Goal: Task Accomplishment & Management: Manage account settings

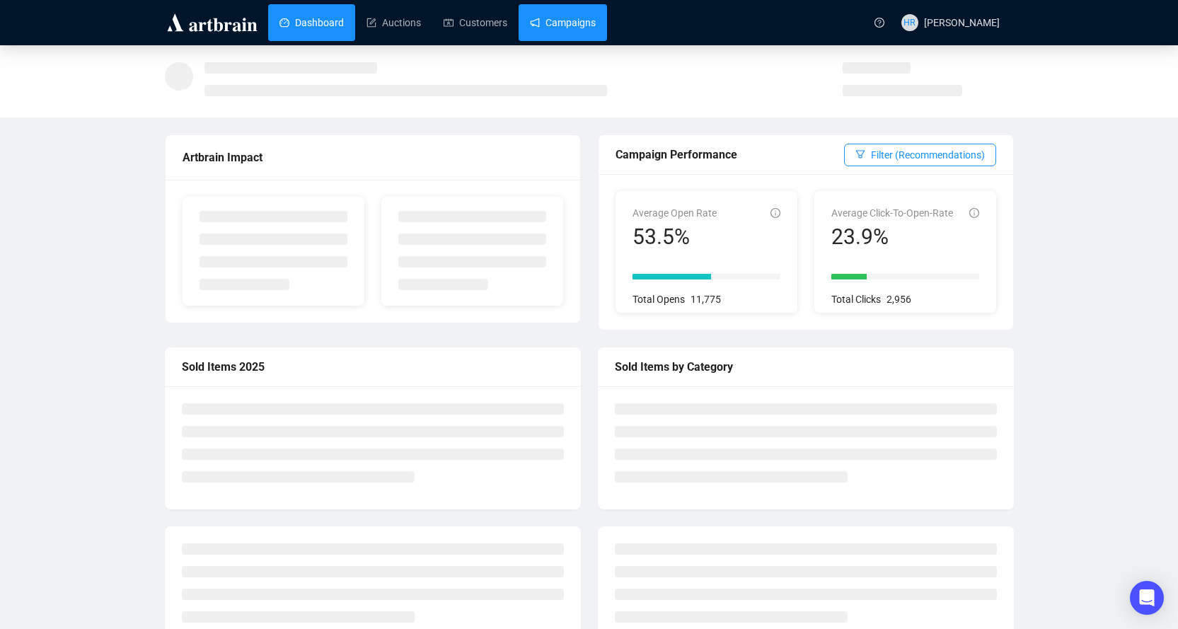
click at [538, 20] on link "Campaigns" at bounding box center [563, 22] width 66 height 37
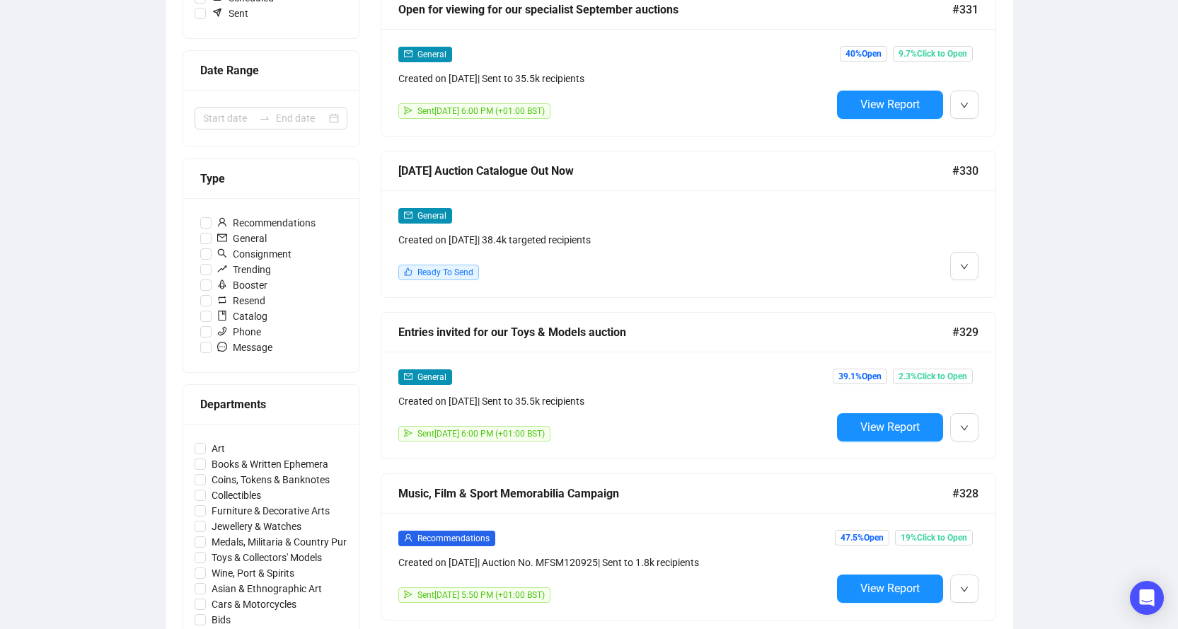
scroll to position [212, 0]
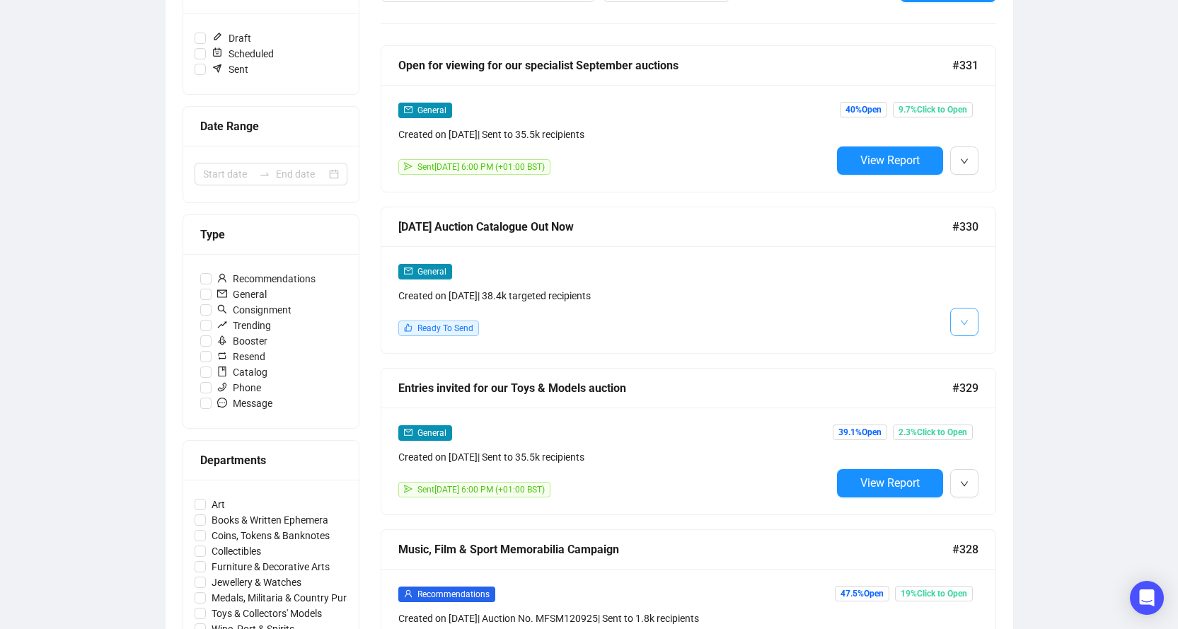
click at [951, 319] on button "button" at bounding box center [965, 322] width 28 height 28
click at [970, 344] on li "Edit" at bounding box center [990, 351] width 75 height 23
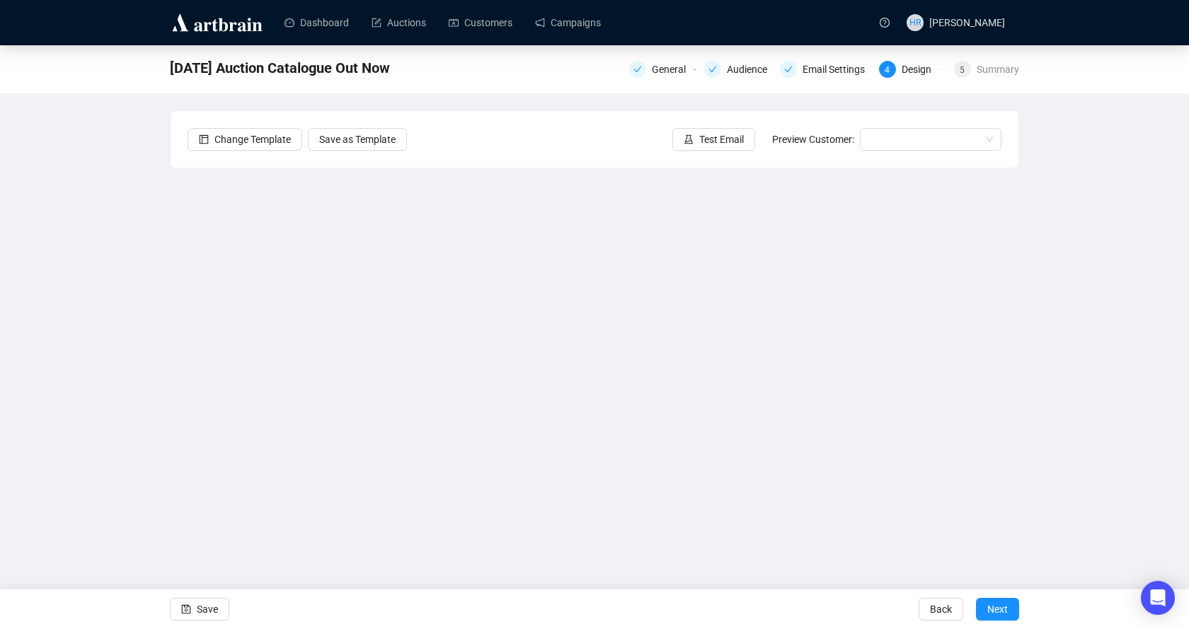
drag, startPoint x: 58, startPoint y: 190, endPoint x: 8, endPoint y: 217, distance: 57.0
click at [58, 193] on div "[DATE] Auction Catalogue Out Now General Audience Email Settings 4 Design 5 Sum…" at bounding box center [594, 301] width 1189 height 513
click at [83, 277] on div "[DATE] Auction Catalogue Out Now General Audience Email Settings 4 Design 5 Sum…" at bounding box center [594, 301] width 1189 height 513
click at [544, 30] on link "Campaigns" at bounding box center [568, 22] width 66 height 37
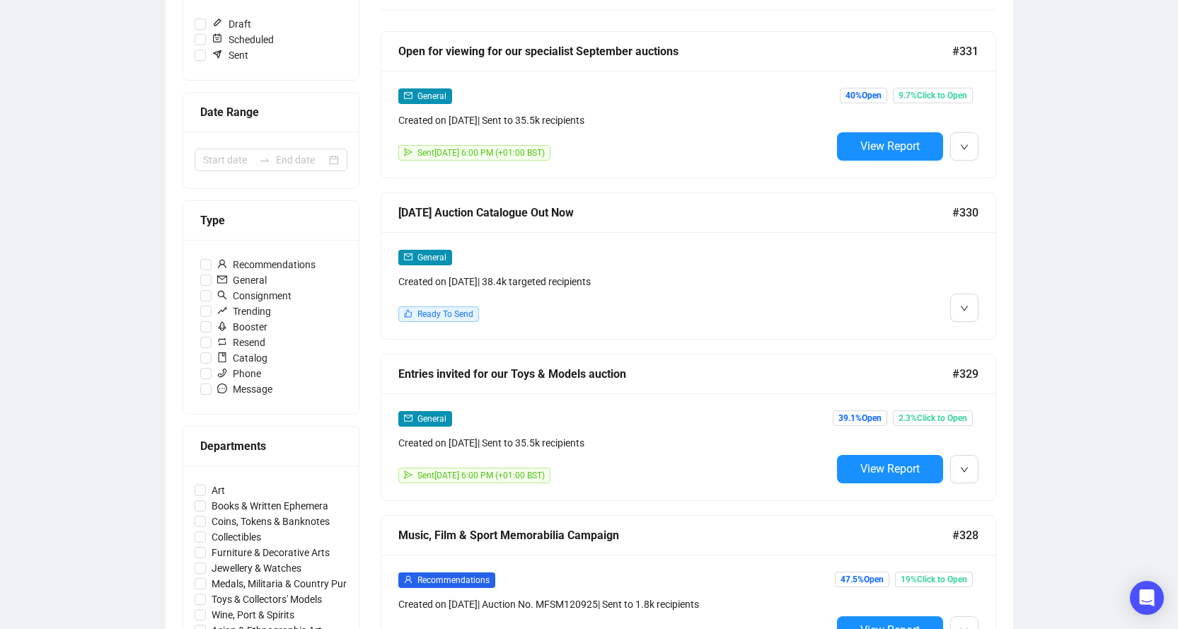
scroll to position [283, 0]
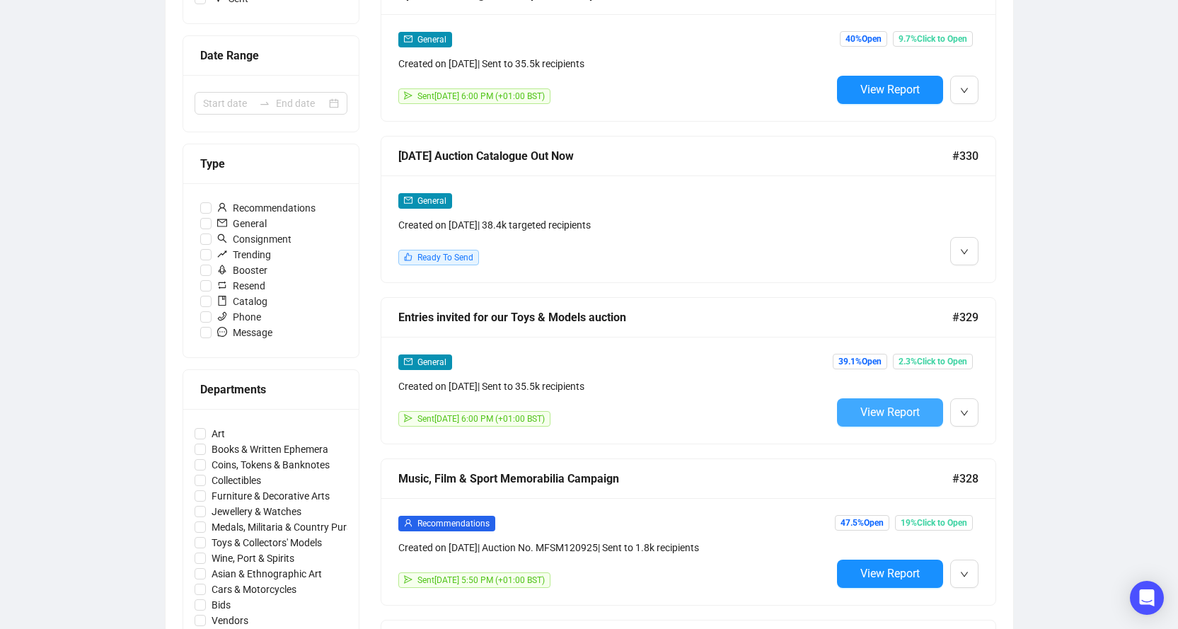
click at [870, 415] on span "View Report" at bounding box center [890, 412] width 59 height 13
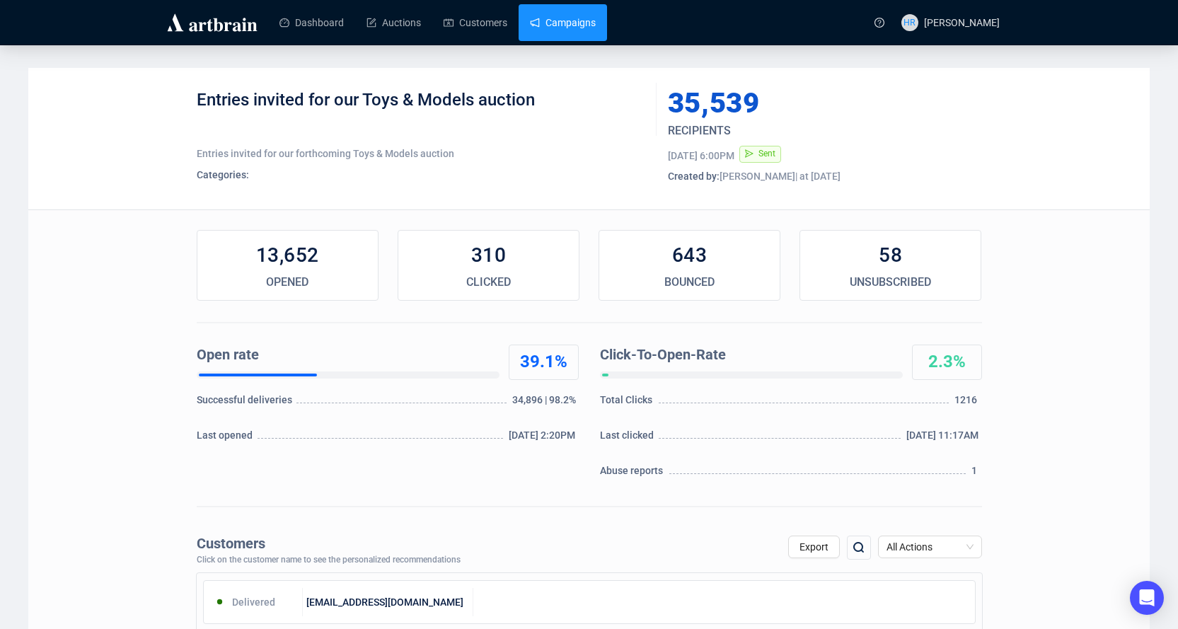
click at [585, 23] on link "Campaigns" at bounding box center [563, 22] width 66 height 37
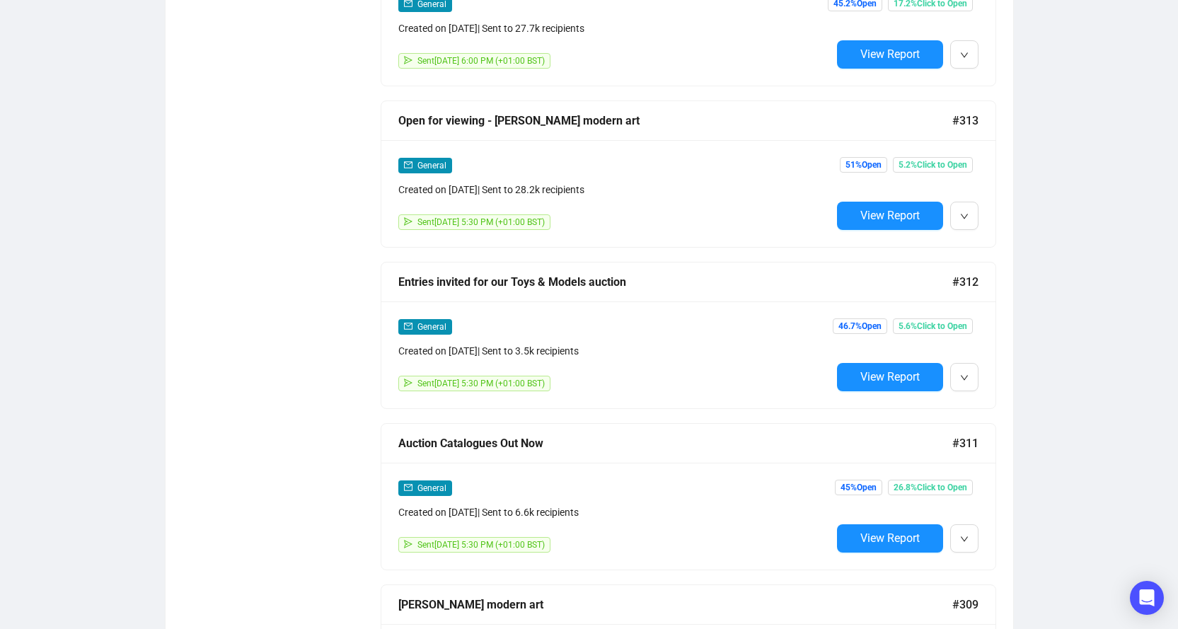
scroll to position [2760, 0]
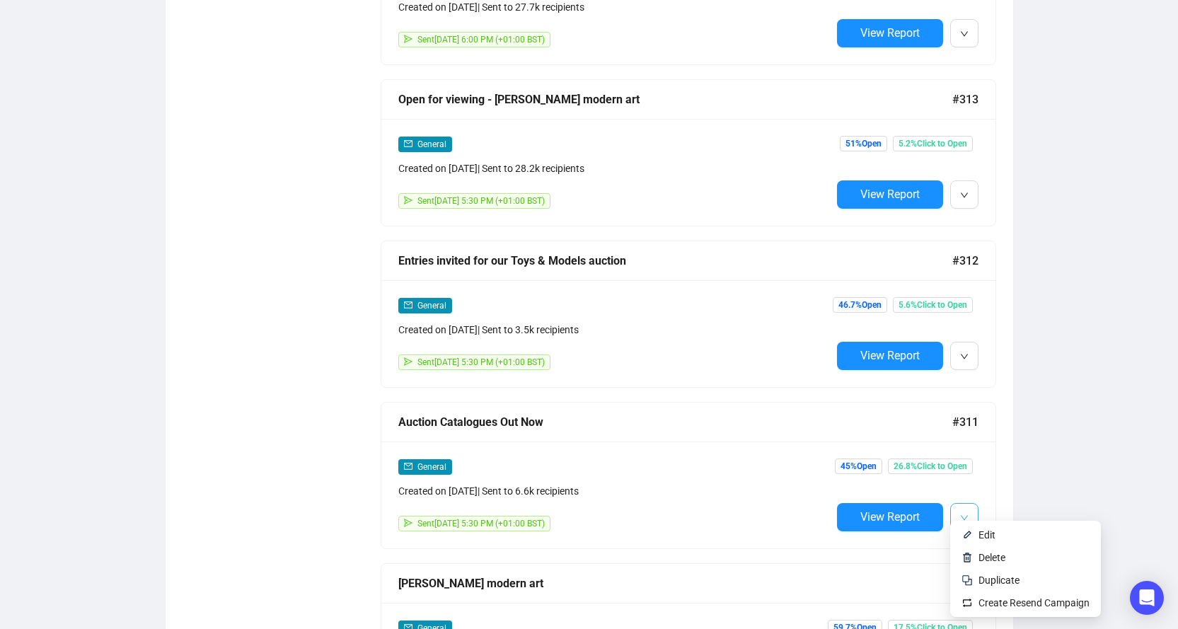
click at [960, 508] on span "button" at bounding box center [964, 517] width 8 height 18
click at [974, 529] on li "Edit" at bounding box center [1025, 535] width 145 height 23
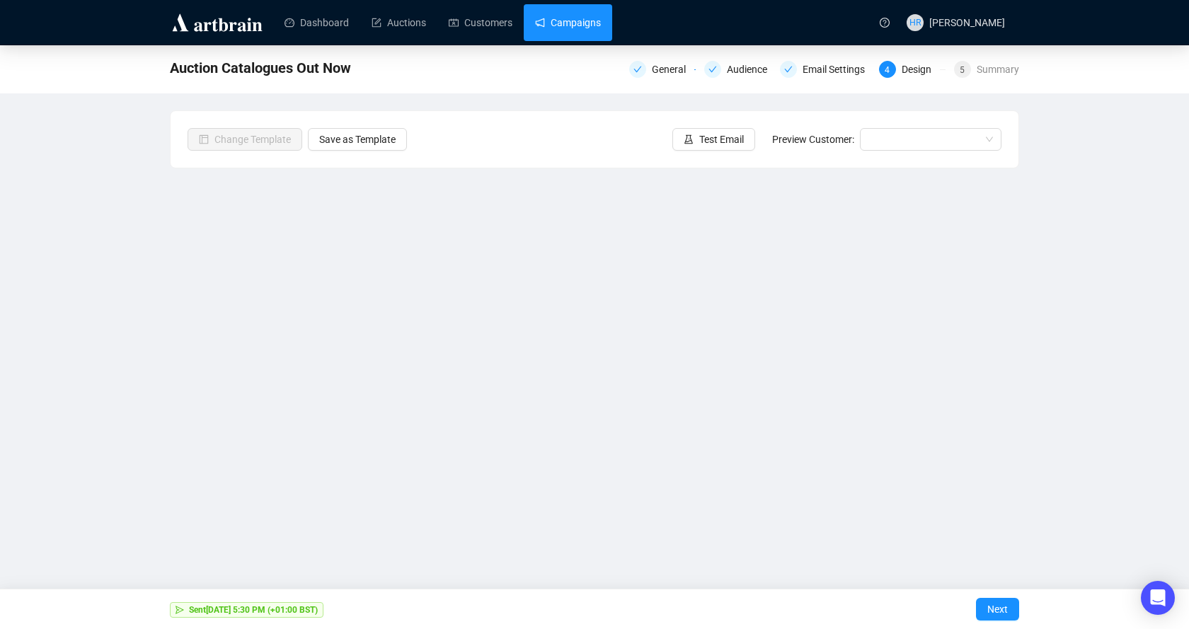
click at [551, 35] on link "Campaigns" at bounding box center [568, 22] width 66 height 37
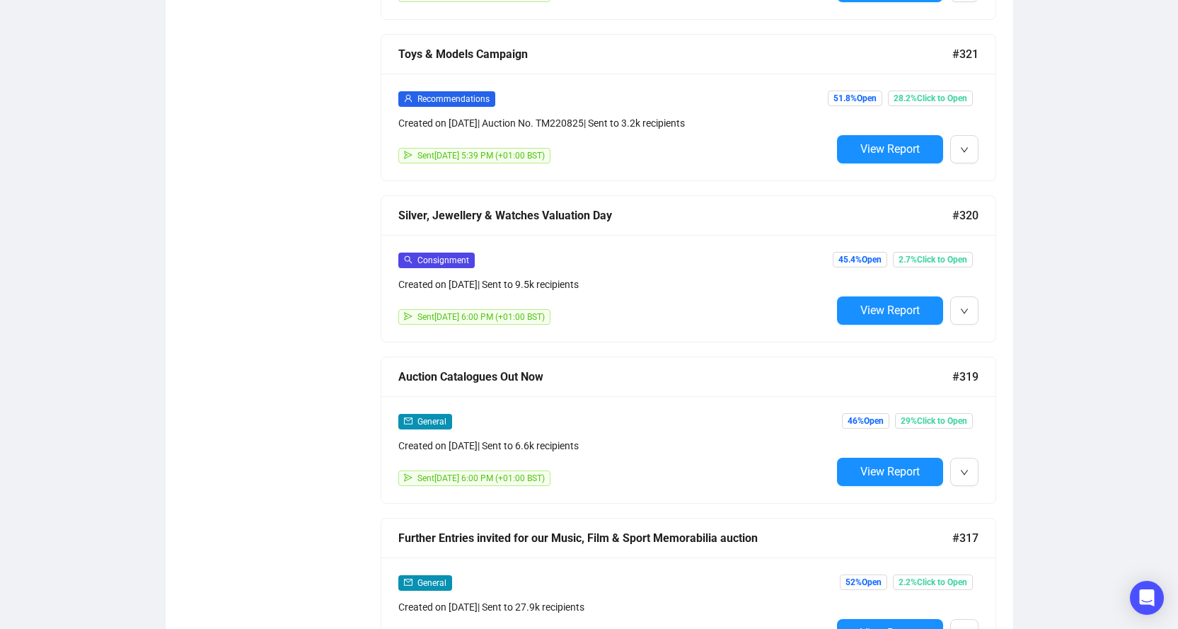
scroll to position [1683, 0]
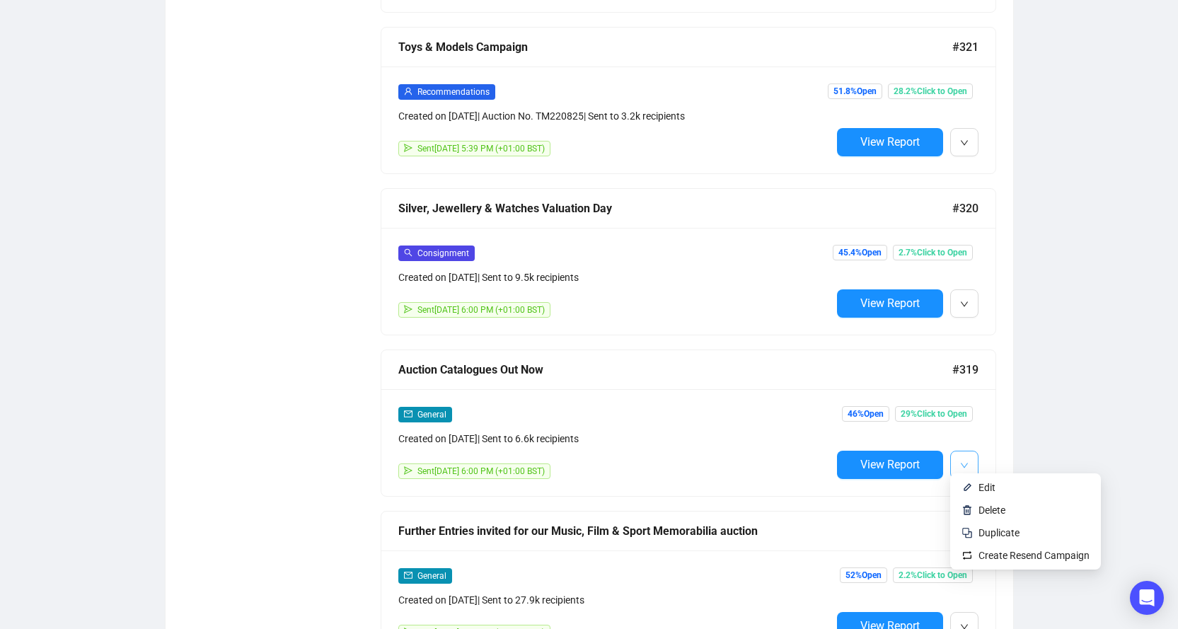
click at [971, 469] on button "button" at bounding box center [965, 465] width 28 height 28
click at [975, 524] on li "Duplicate" at bounding box center [1025, 533] width 145 height 23
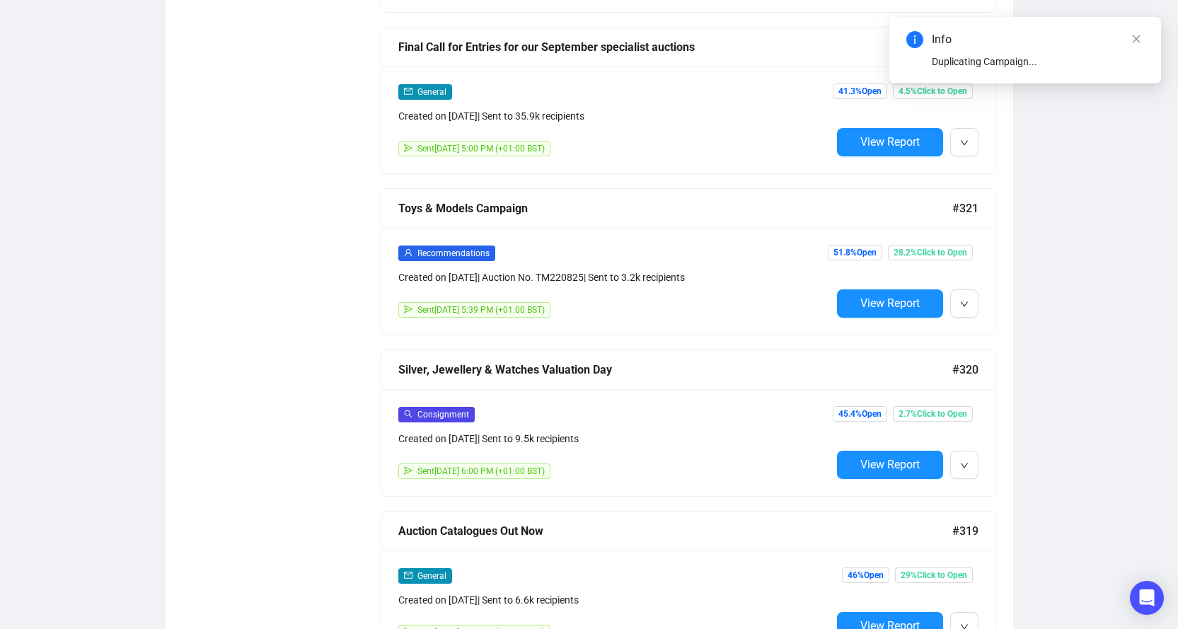
scroll to position [0, 0]
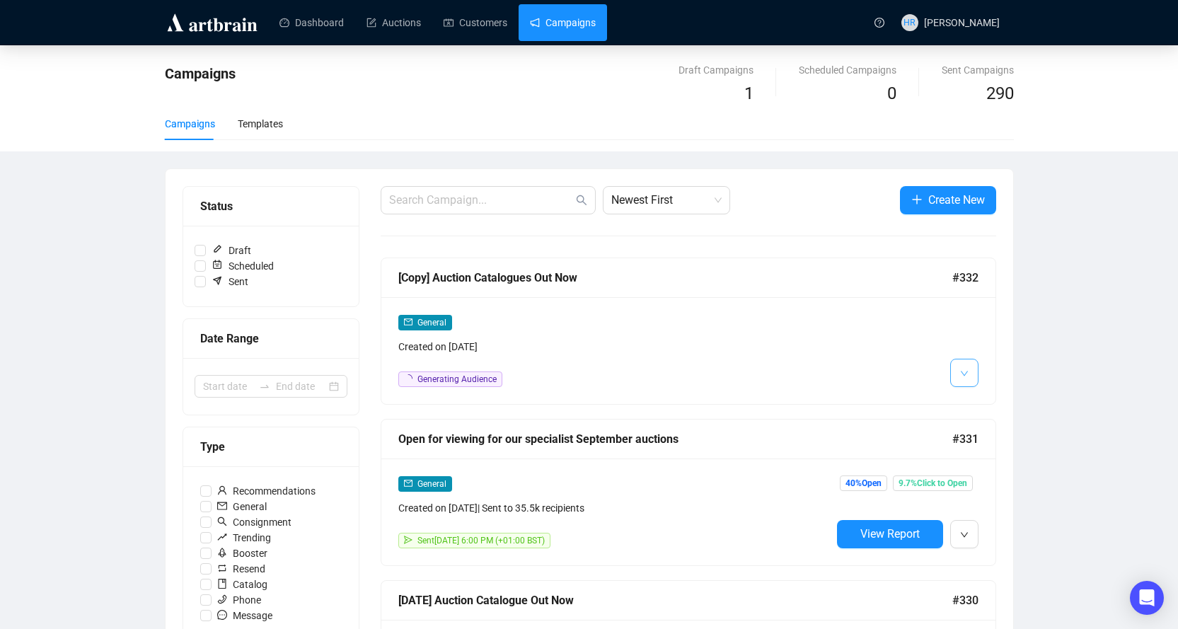
click at [959, 376] on button "button" at bounding box center [965, 373] width 28 height 28
click at [963, 356] on div at bounding box center [905, 350] width 147 height 73
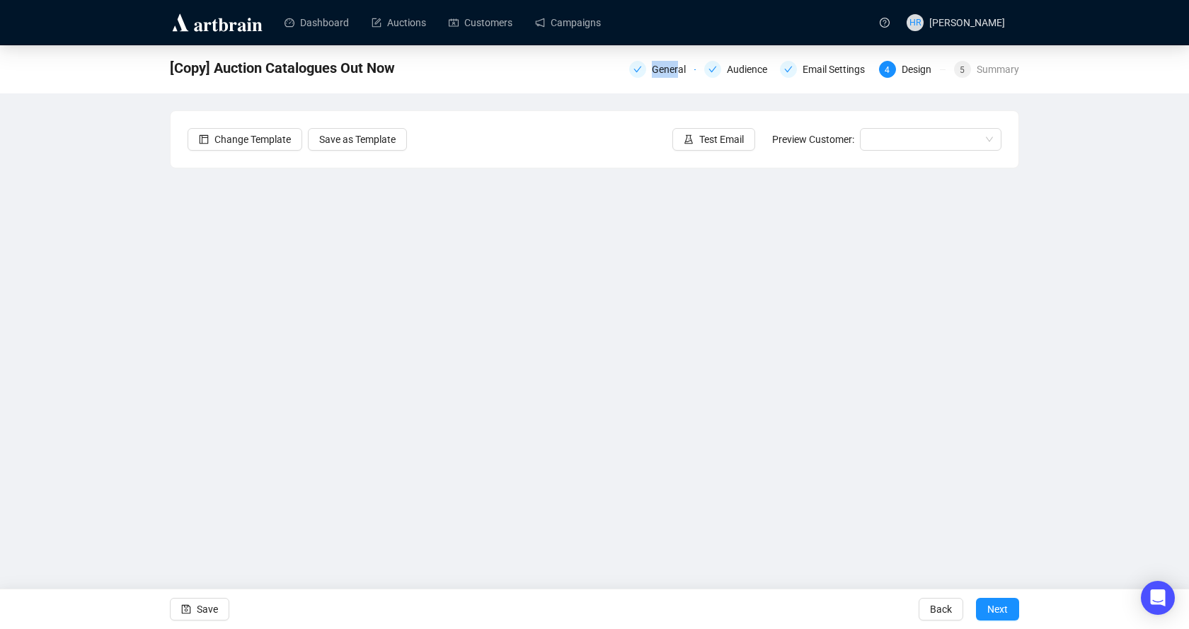
click at [681, 60] on div "General Audience Email Settings 4 Design 5 Summary" at bounding box center [824, 68] width 390 height 20
click at [646, 72] on div at bounding box center [637, 69] width 17 height 17
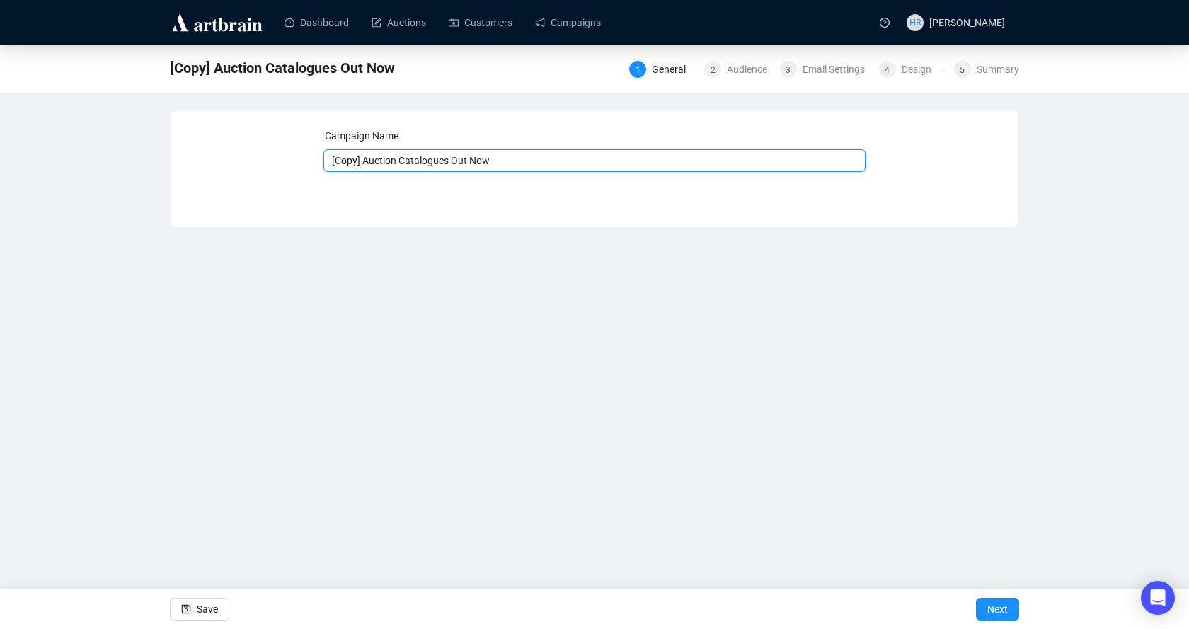
drag, startPoint x: 362, startPoint y: 164, endPoint x: 120, endPoint y: 138, distance: 242.8
click at [128, 137] on div "[Copy] Auction Catalogues Out Now 1 General 2 Audience 3 Email Settings 4 Desig…" at bounding box center [594, 136] width 1189 height 183
type input "Auction Catalogues Out Now"
click at [757, 68] on div "Audience" at bounding box center [751, 69] width 49 height 17
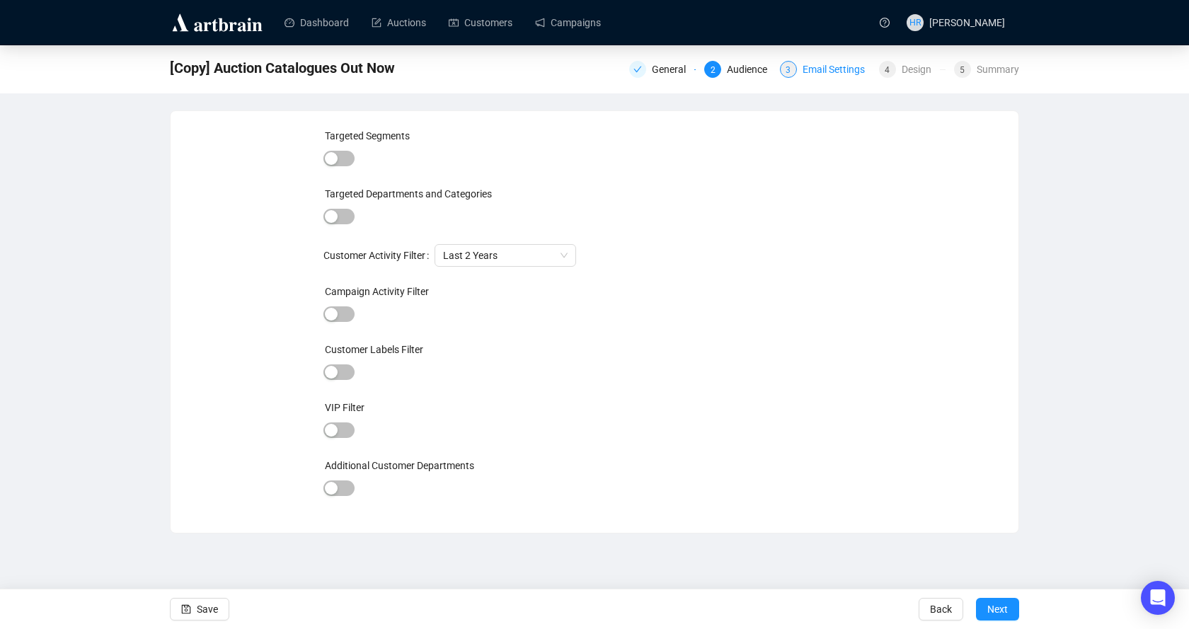
click at [809, 65] on div "Email Settings" at bounding box center [838, 69] width 71 height 17
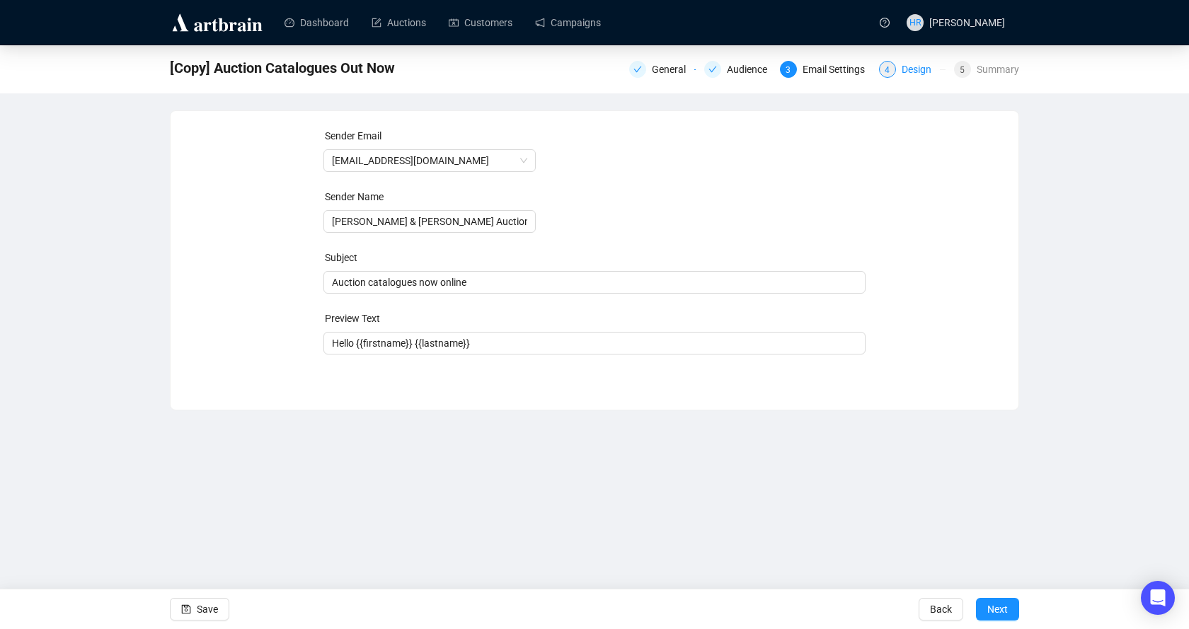
click at [890, 74] on span "4" at bounding box center [887, 70] width 5 height 10
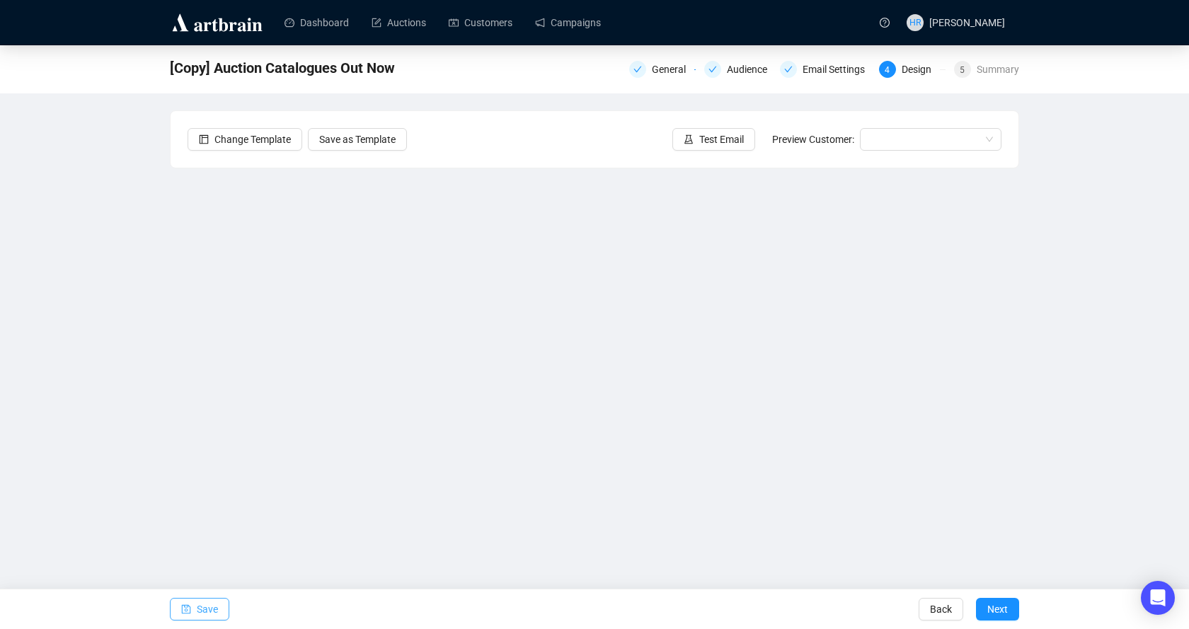
click at [202, 598] on span "Save" at bounding box center [207, 610] width 21 height 40
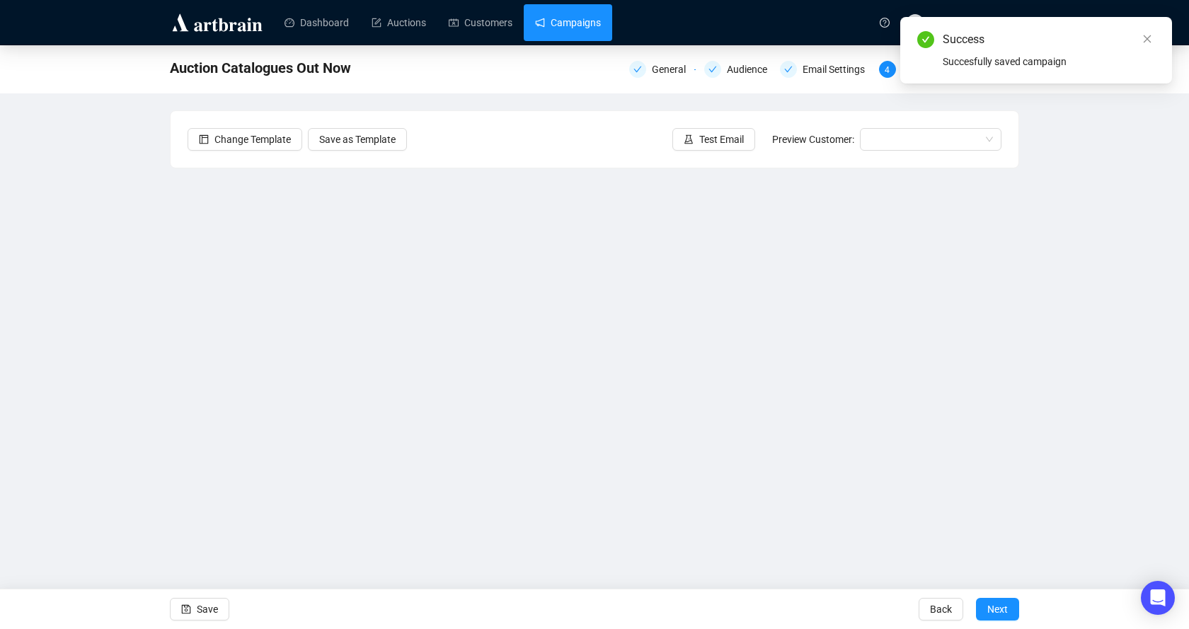
click at [582, 13] on link "Campaigns" at bounding box center [568, 22] width 66 height 37
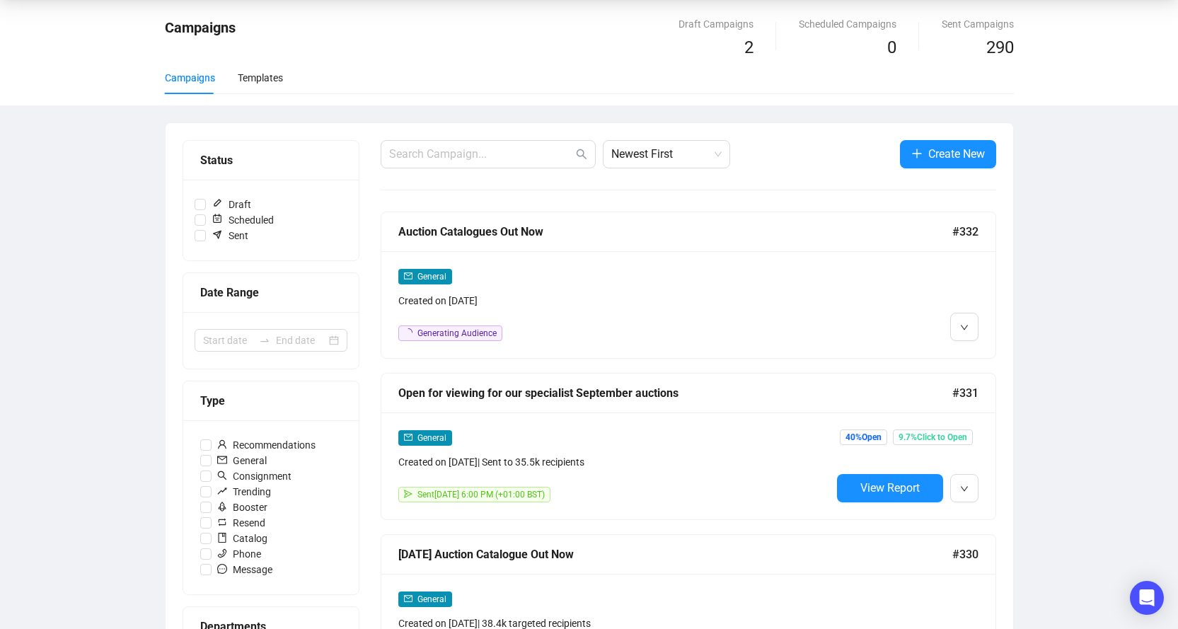
scroll to position [142, 0]
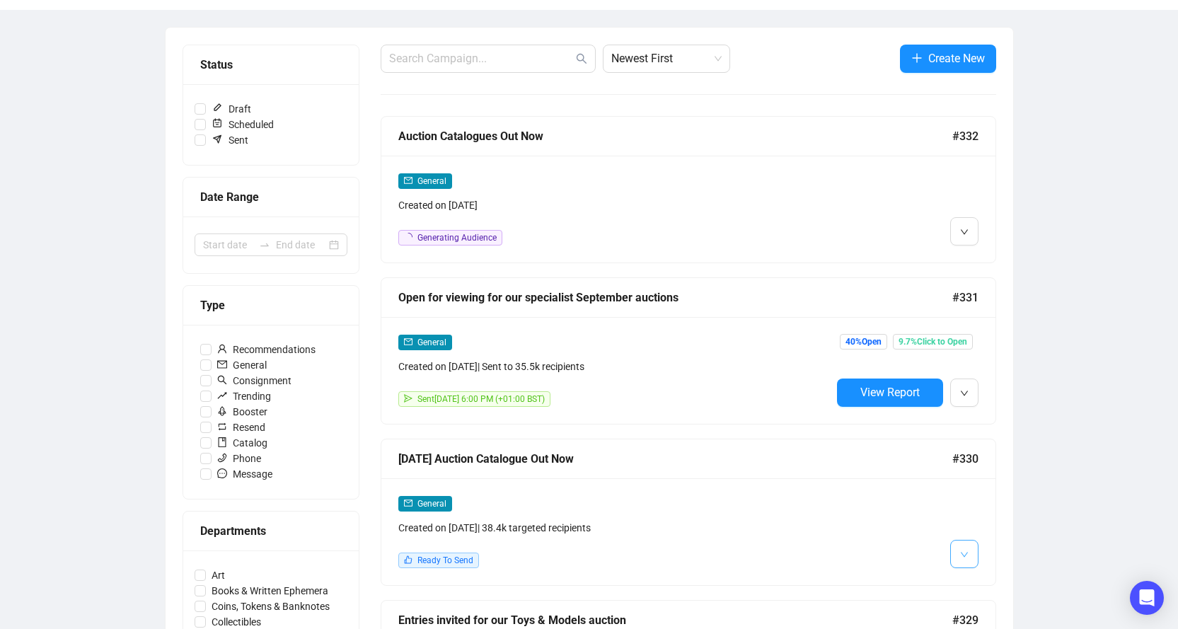
click at [968, 555] on icon "down" at bounding box center [964, 555] width 8 height 8
click at [976, 476] on li "Edit" at bounding box center [990, 475] width 75 height 23
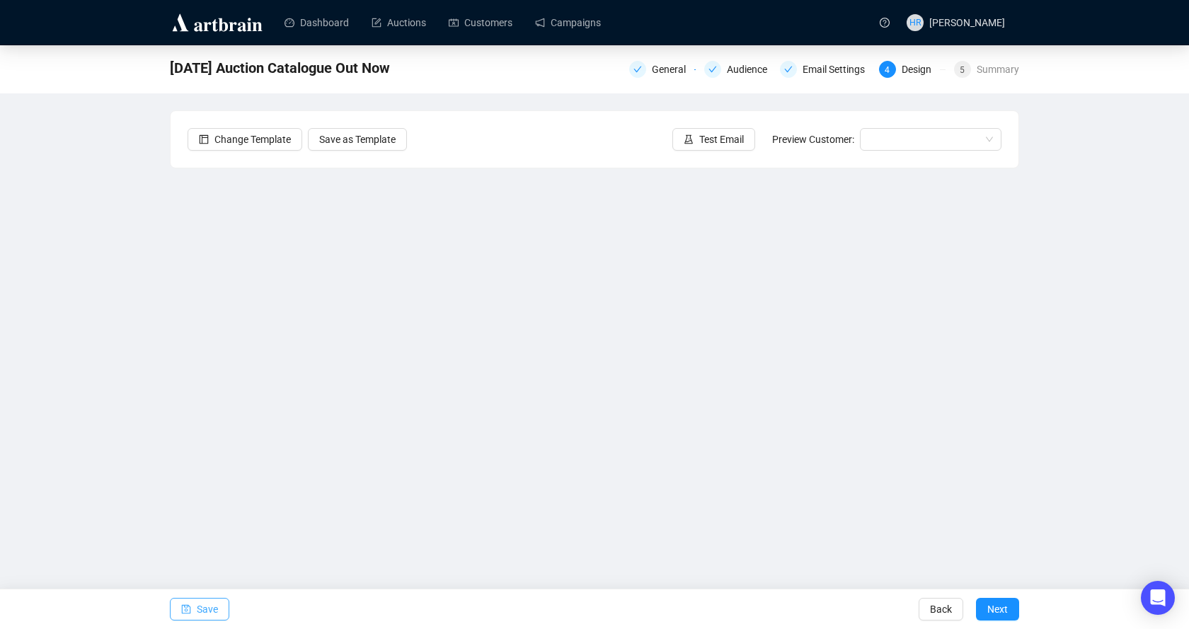
click at [183, 605] on icon "save" at bounding box center [186, 609] width 9 height 9
click at [193, 606] on button "Save" at bounding box center [199, 609] width 59 height 23
click at [219, 602] on button "Save" at bounding box center [199, 609] width 59 height 23
click at [196, 609] on button "Save" at bounding box center [199, 609] width 59 height 23
click at [199, 602] on span "Save" at bounding box center [207, 610] width 21 height 40
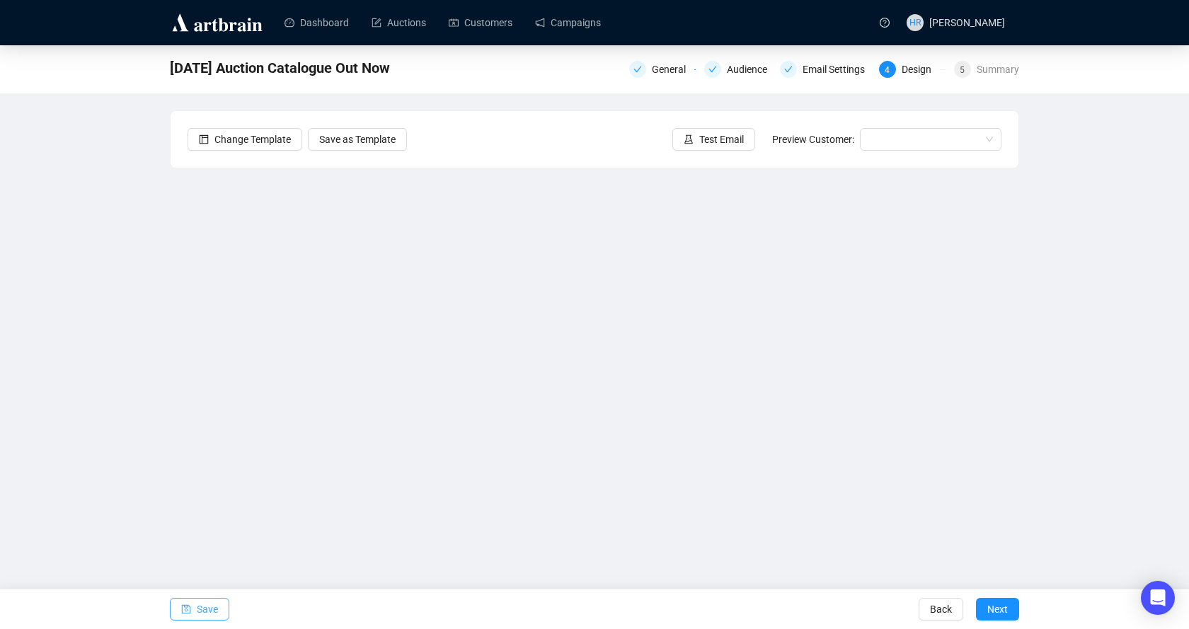
click at [201, 611] on span "Save" at bounding box center [207, 610] width 21 height 40
click at [180, 607] on button "Save" at bounding box center [199, 609] width 59 height 23
click at [190, 608] on icon "save" at bounding box center [186, 609] width 10 height 10
click at [197, 612] on span "Save" at bounding box center [207, 610] width 21 height 40
